Goal: Information Seeking & Learning: Learn about a topic

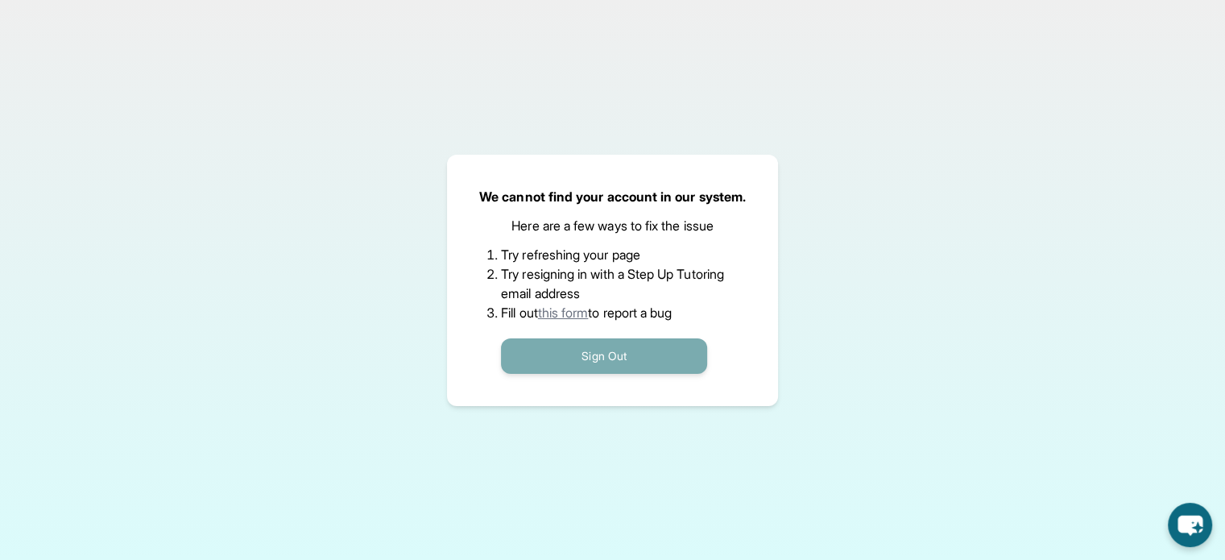
click at [549, 353] on button "Sign Out" at bounding box center [604, 355] width 206 height 35
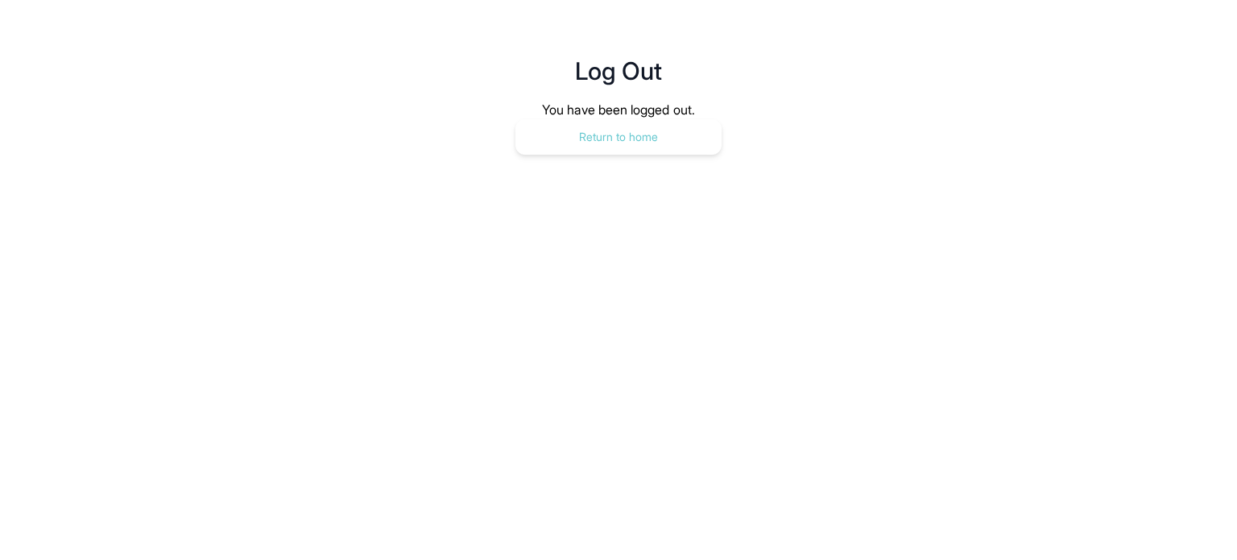
click at [596, 138] on button "Return to home" at bounding box center [618, 136] width 206 height 35
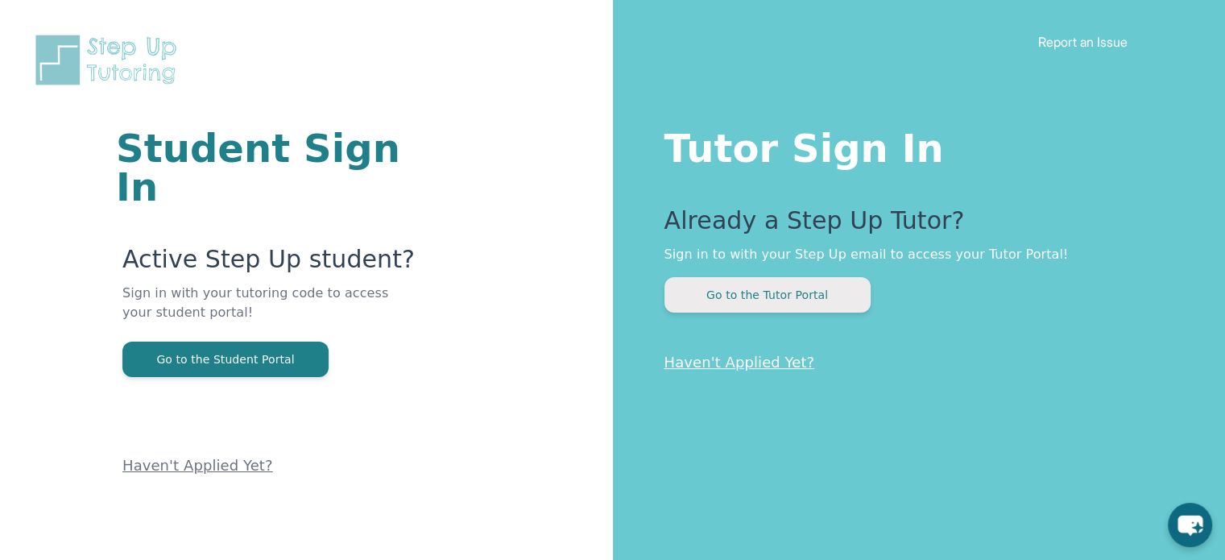
click at [784, 297] on button "Go to the Tutor Portal" at bounding box center [767, 294] width 206 height 35
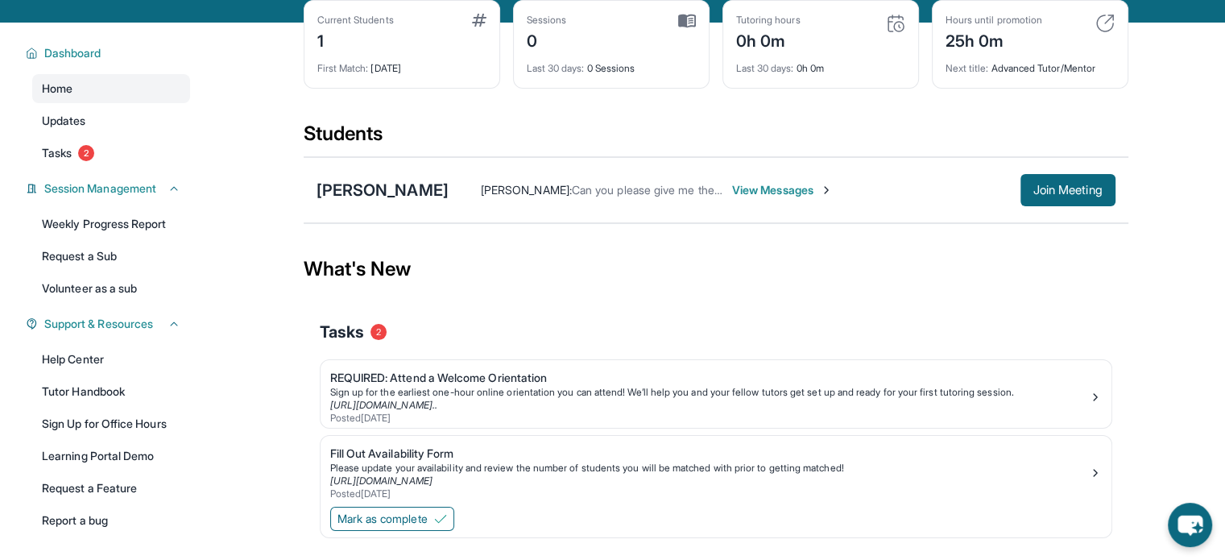
scroll to position [135, 0]
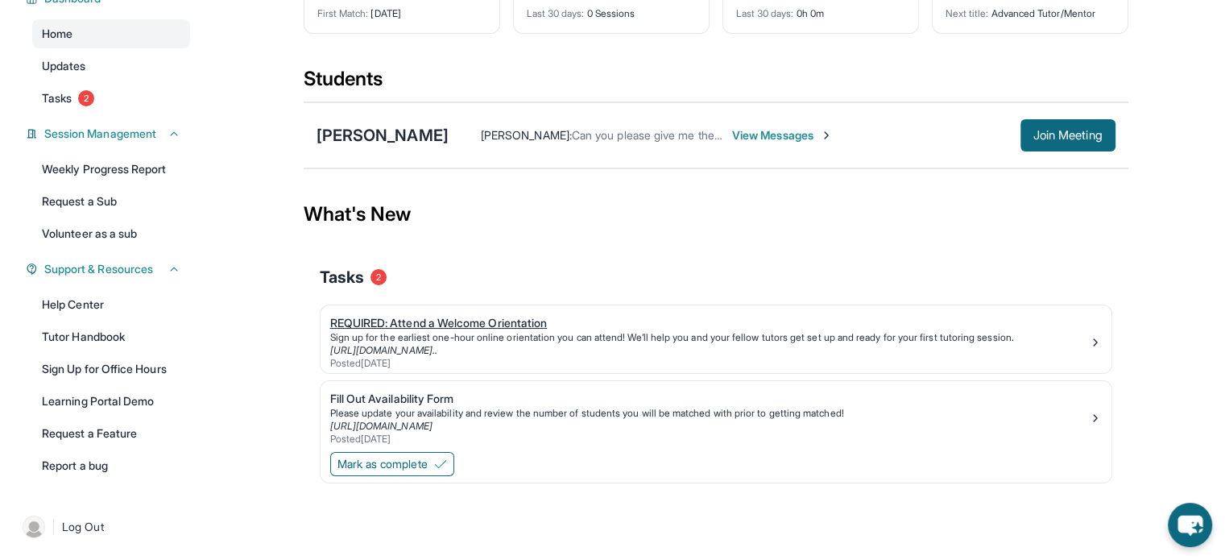
click at [1079, 338] on div "Sign up for the earliest one-hour online orientation you can attend! We’ll help…" at bounding box center [709, 337] width 758 height 13
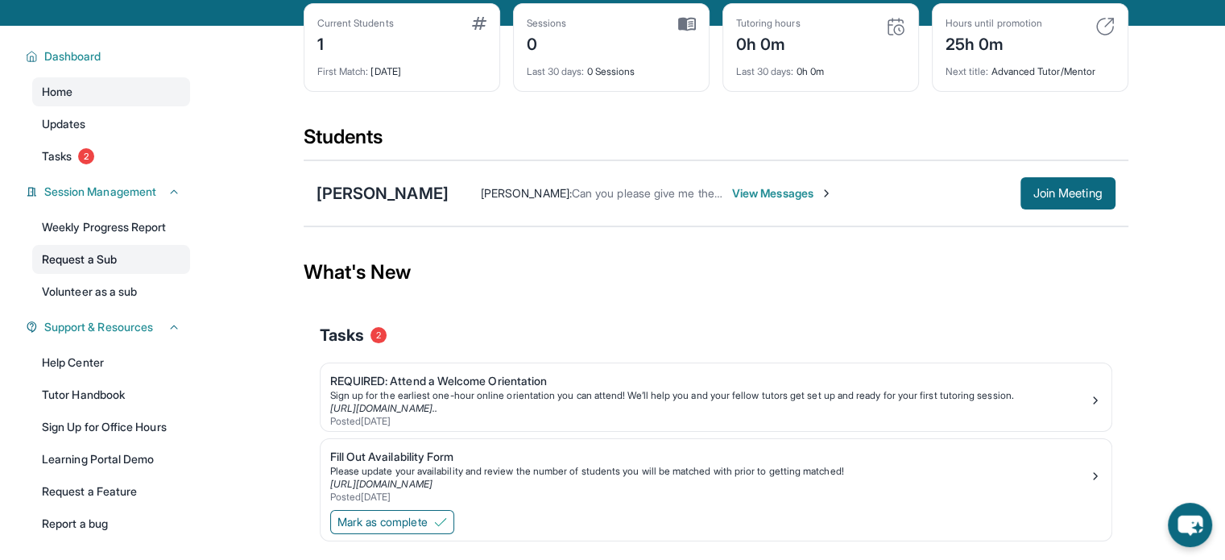
scroll to position [55, 0]
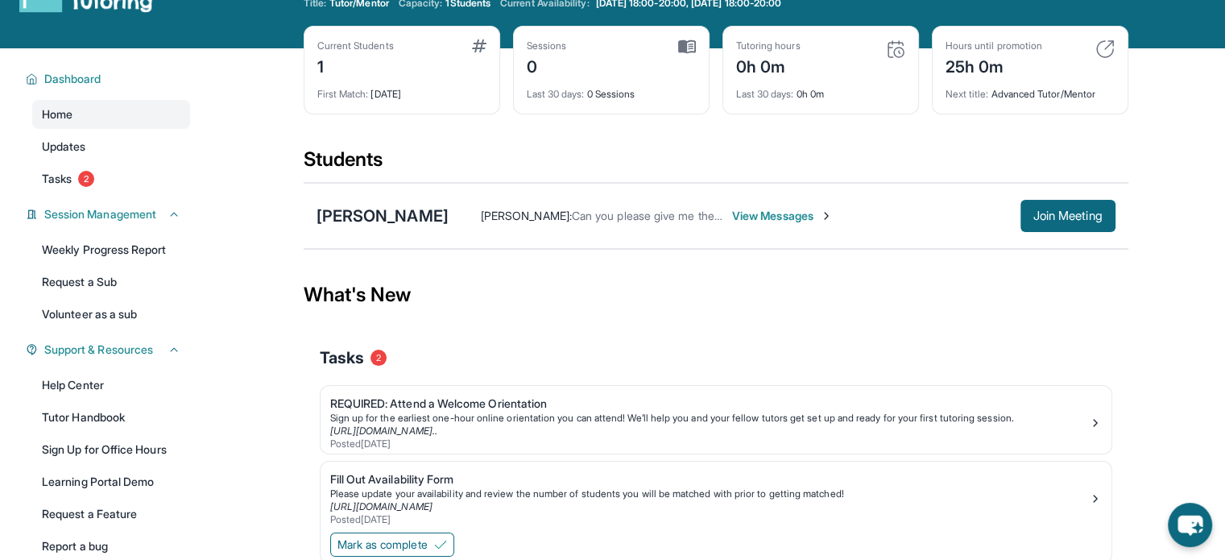
click at [744, 217] on span "View Messages" at bounding box center [782, 216] width 101 height 16
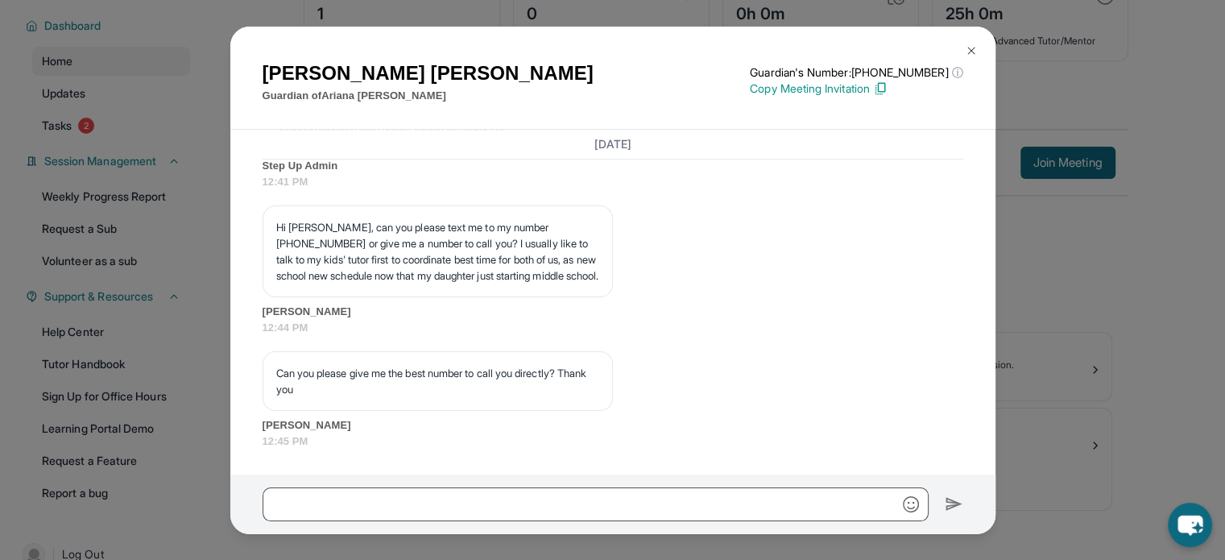
scroll to position [135, 0]
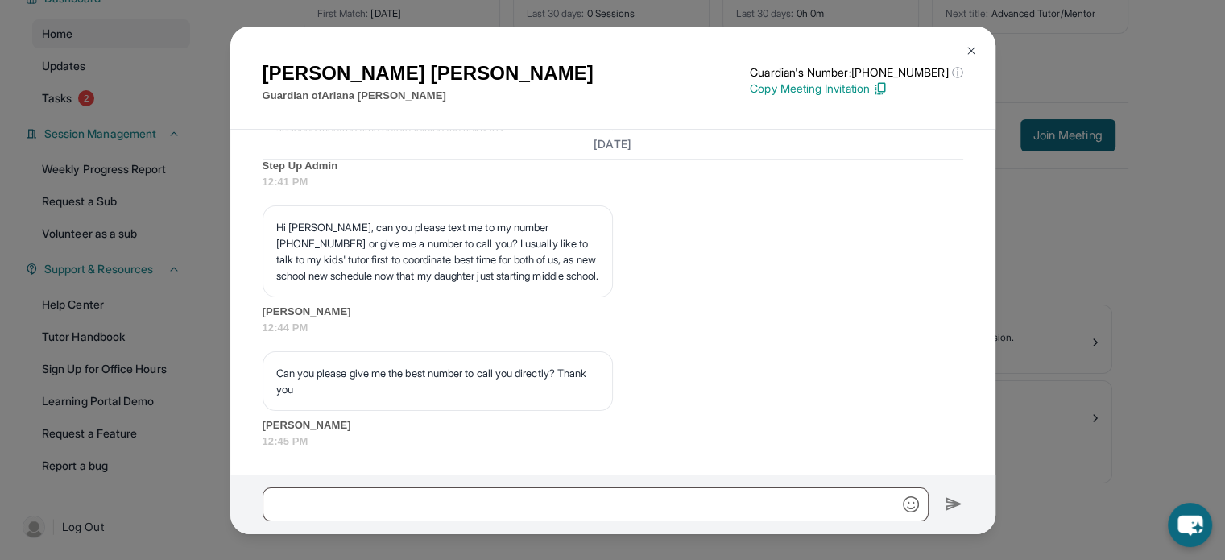
click at [969, 52] on img at bounding box center [971, 50] width 13 height 13
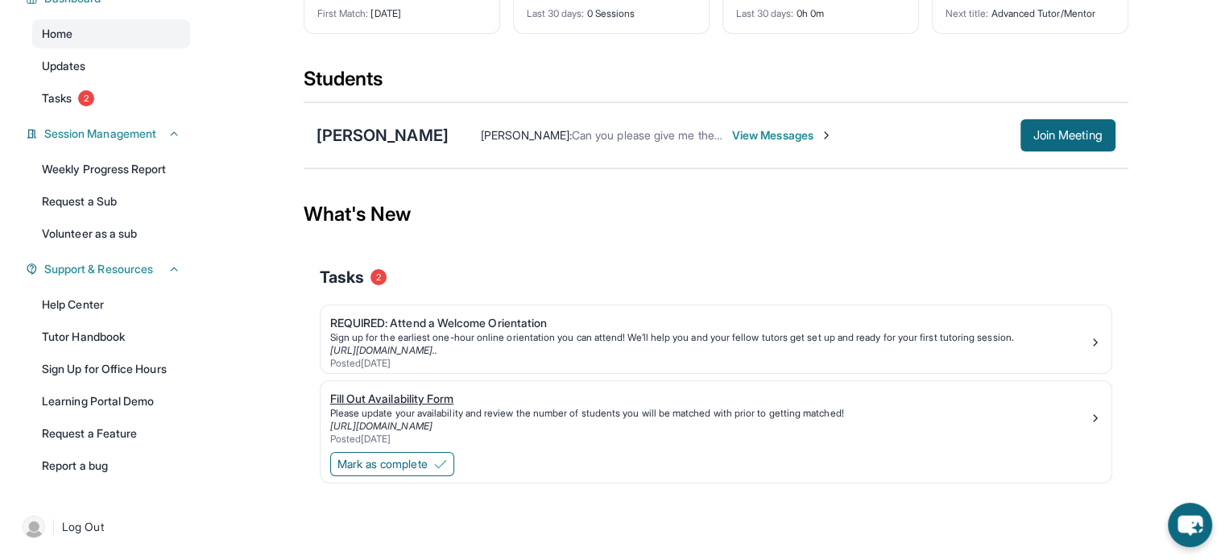
click at [1092, 419] on img at bounding box center [1095, 417] width 13 height 13
click at [444, 463] on img at bounding box center [440, 463] width 13 height 13
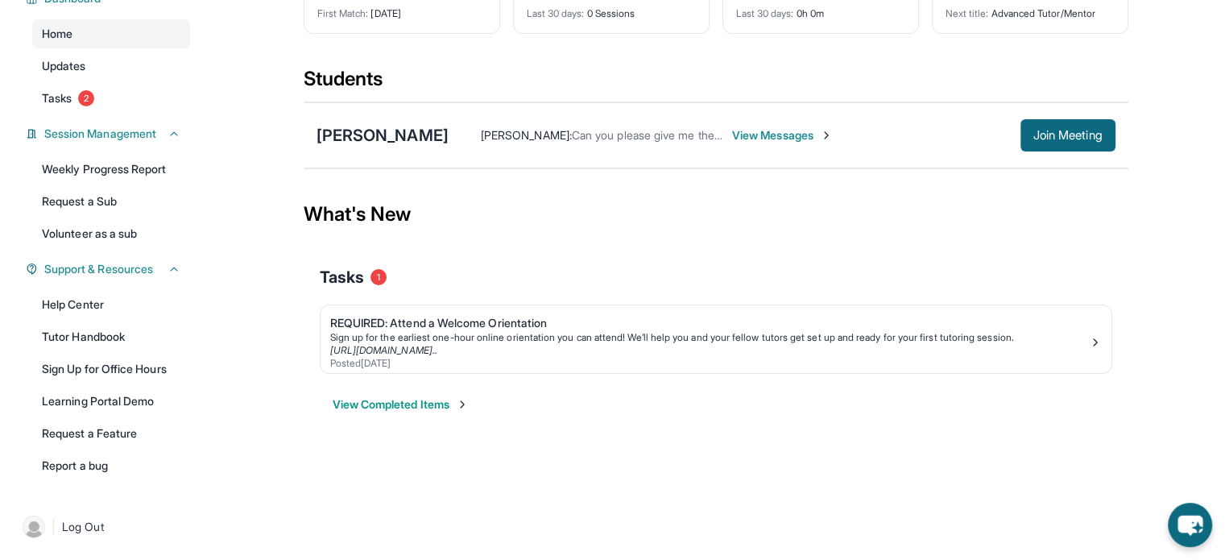
click at [435, 402] on button "View Completed Items" at bounding box center [401, 404] width 136 height 16
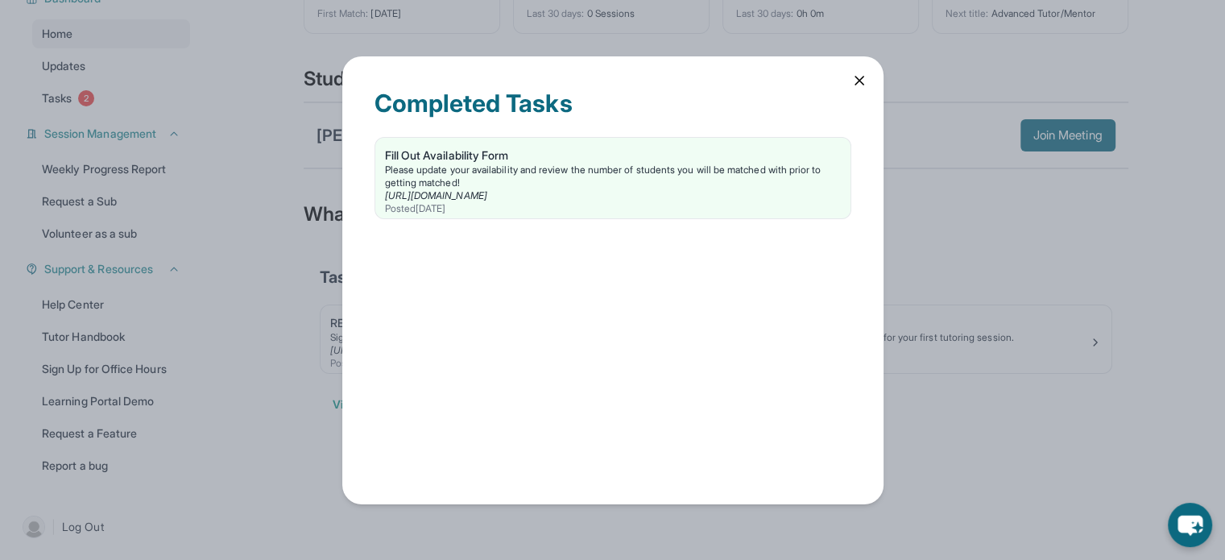
click at [862, 82] on icon at bounding box center [859, 80] width 16 height 16
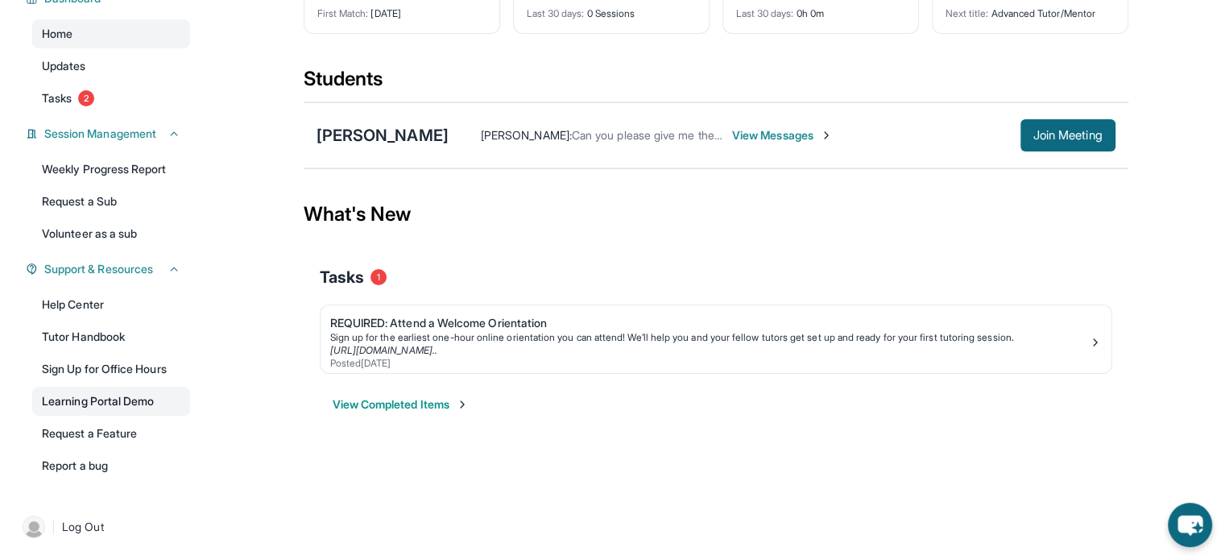
click at [119, 397] on link "Learning Portal Demo" at bounding box center [111, 400] width 158 height 29
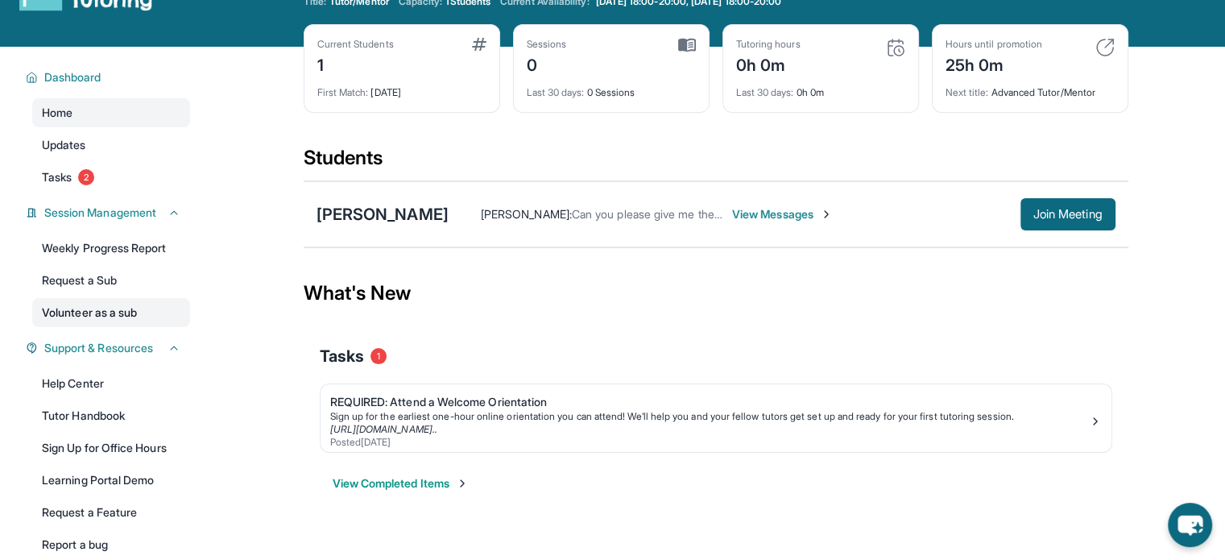
scroll to position [81, 0]
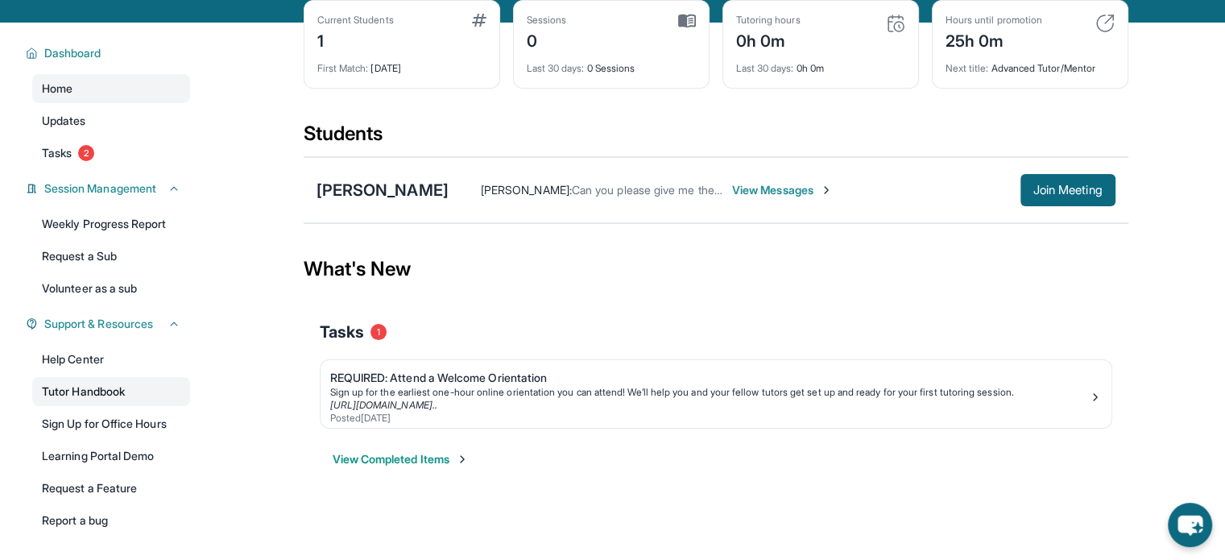
click at [97, 393] on link "Tutor Handbook" at bounding box center [111, 391] width 158 height 29
